Goal: Transaction & Acquisition: Purchase product/service

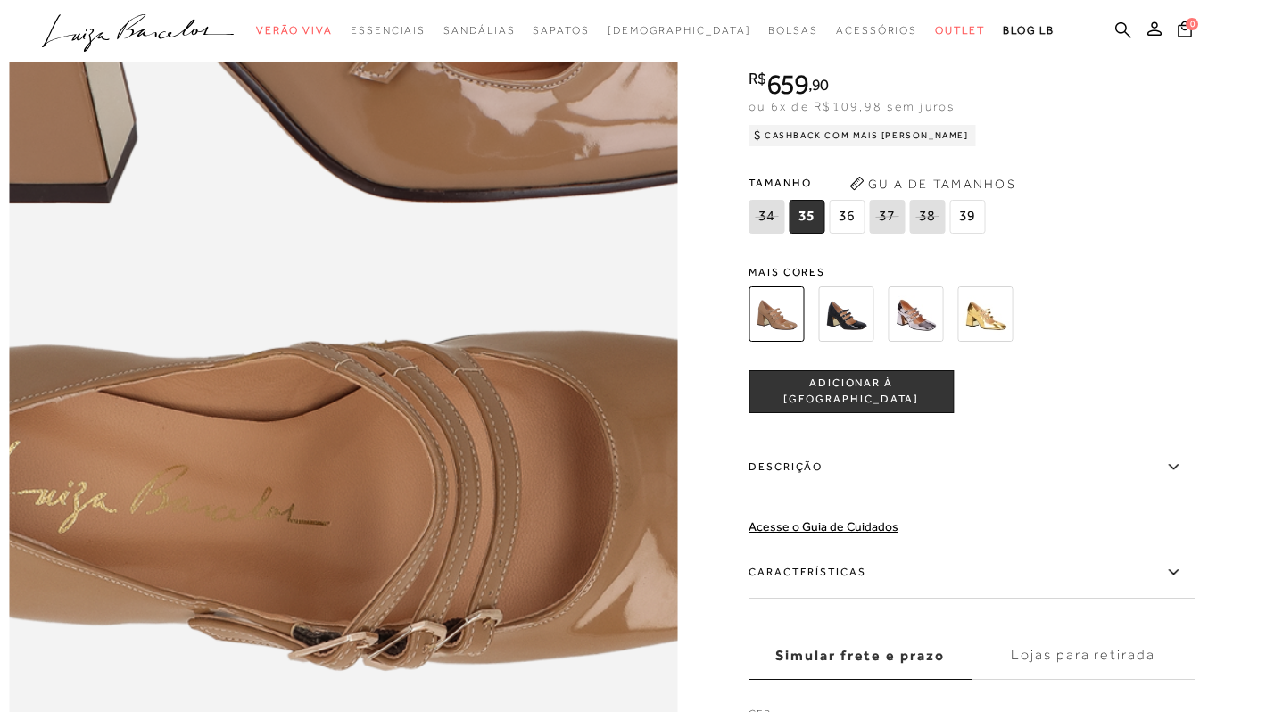
scroll to position [1196, 0]
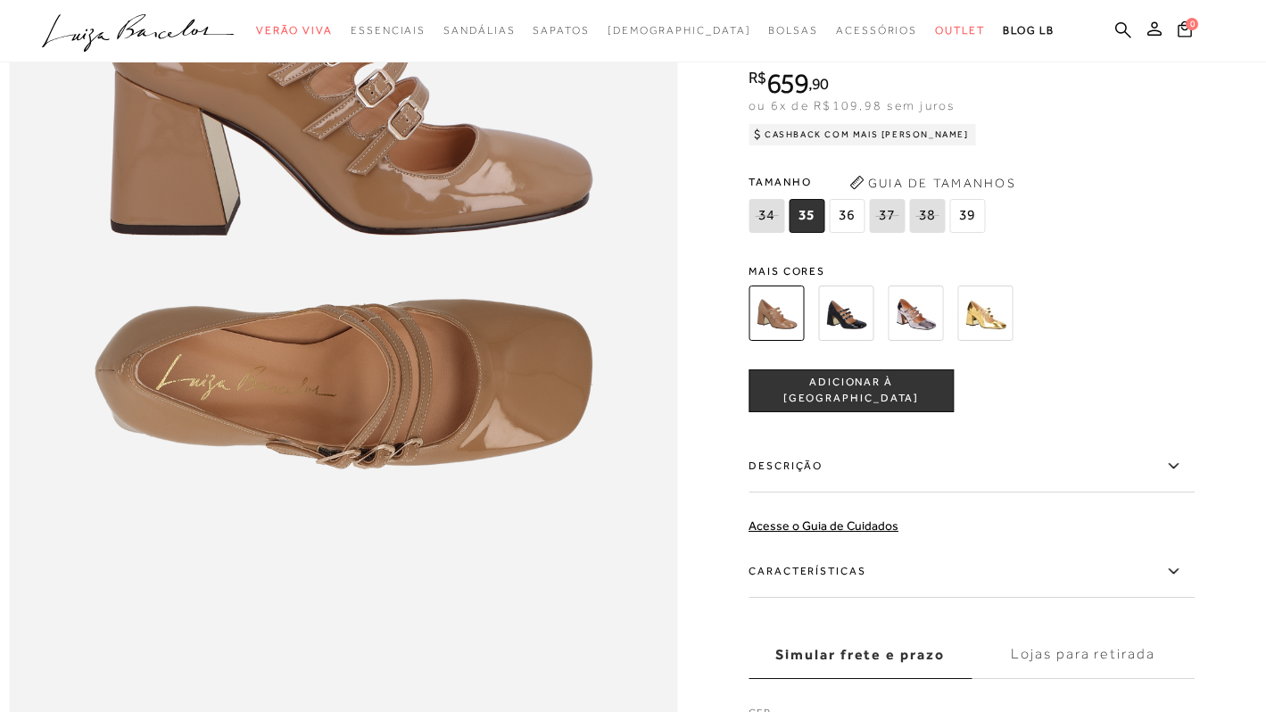
click at [825, 302] on img at bounding box center [845, 312] width 55 height 55
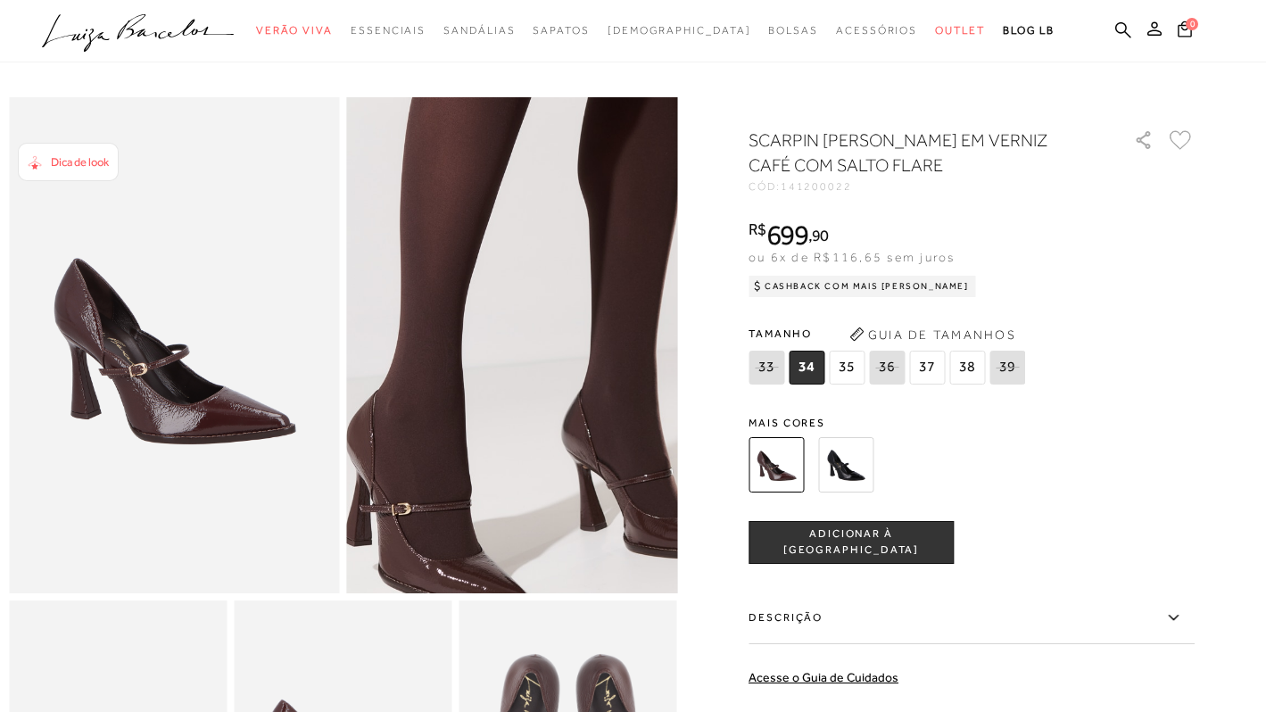
scroll to position [20, 0]
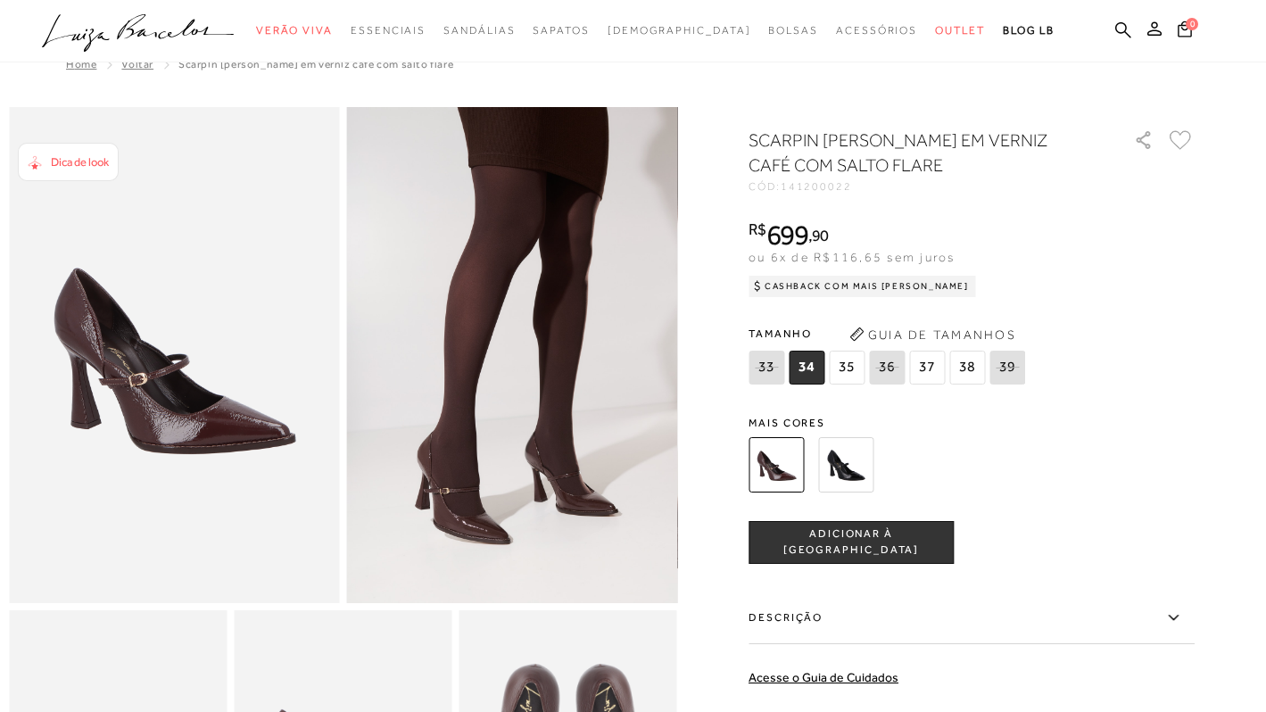
click at [70, 175] on div "Dica de look" at bounding box center [68, 162] width 101 height 38
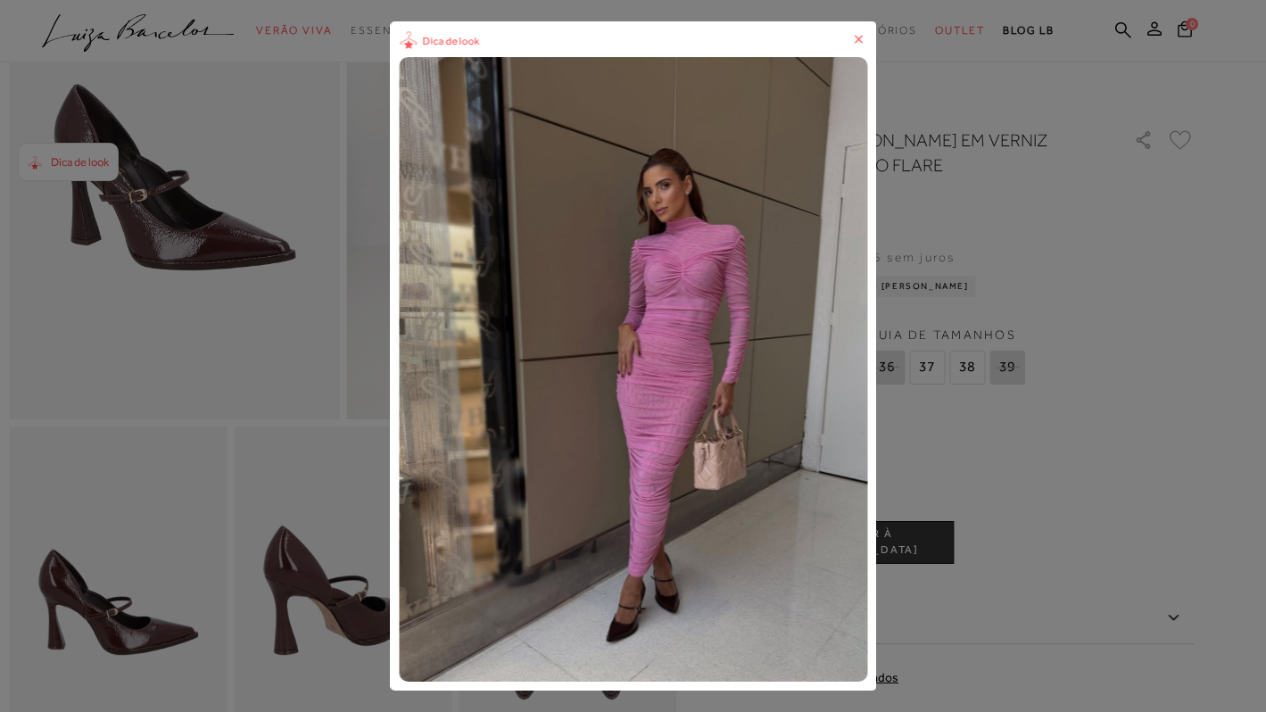
scroll to position [261, 0]
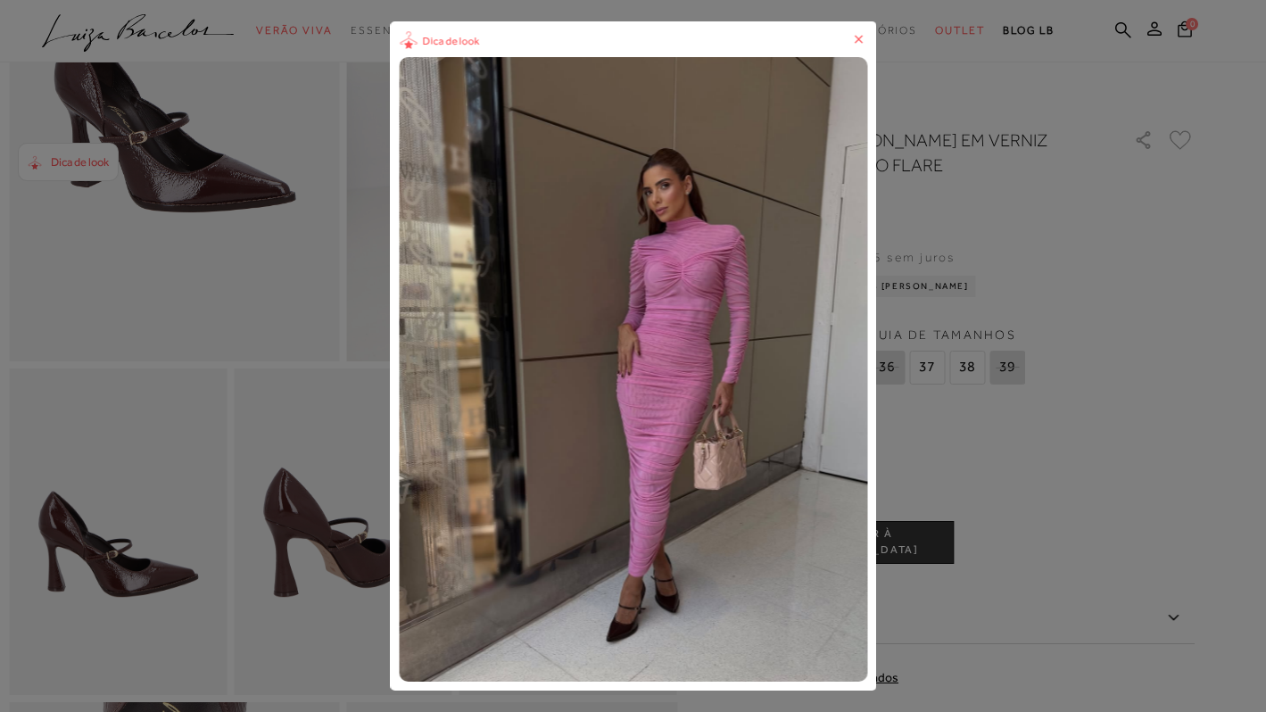
click at [451, 39] on span "Dica de look" at bounding box center [450, 41] width 57 height 19
click at [855, 37] on icon at bounding box center [858, 39] width 18 height 18
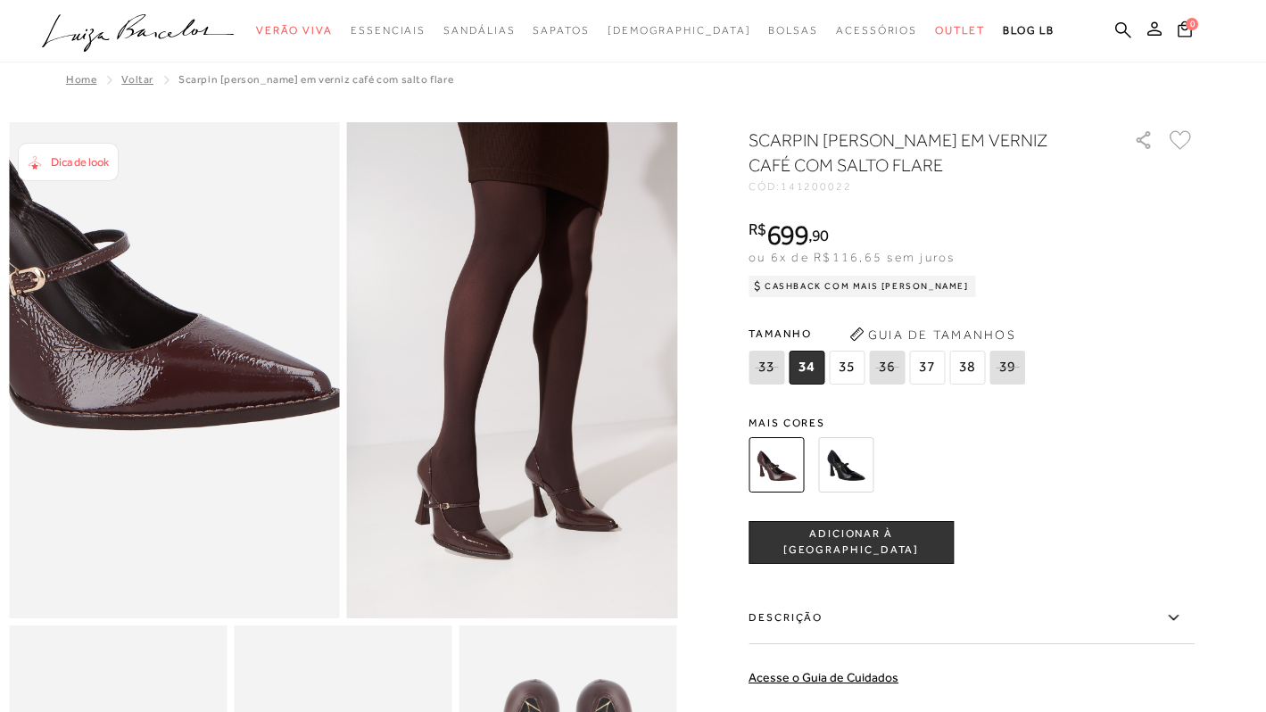
scroll to position [0, 0]
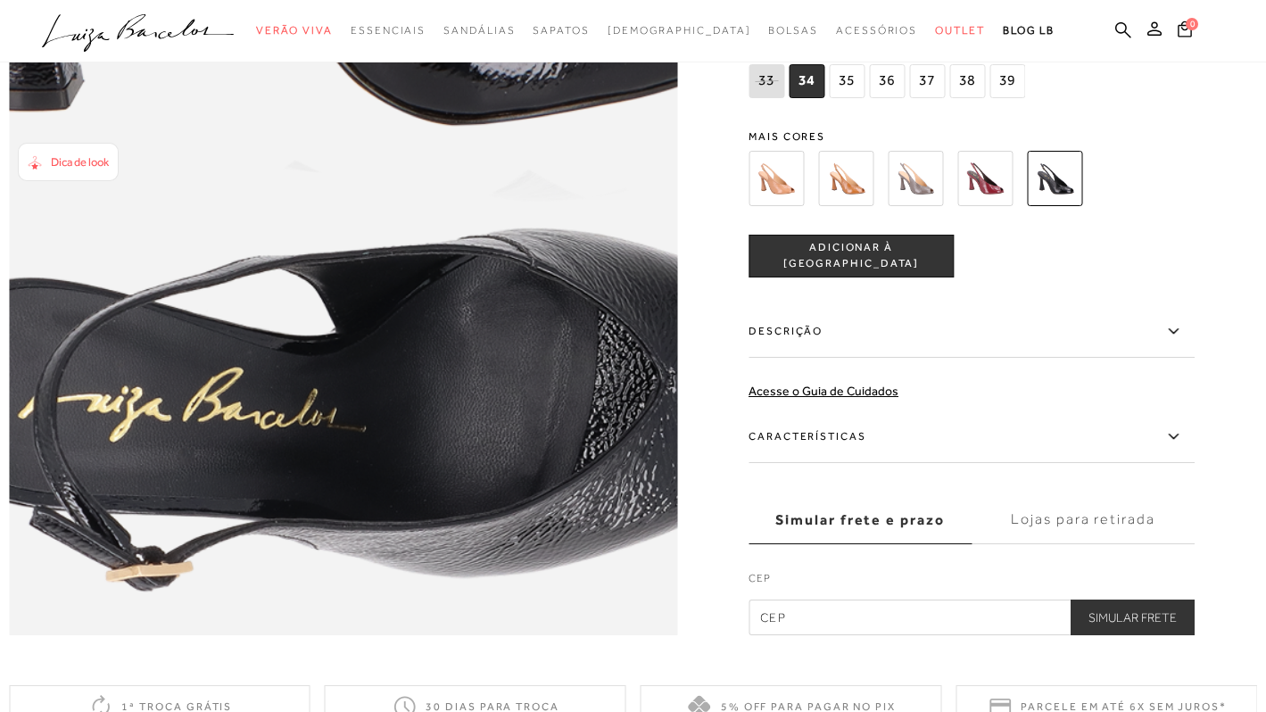
scroll to position [1337, 0]
